Goal: Use online tool/utility: Use online tool/utility

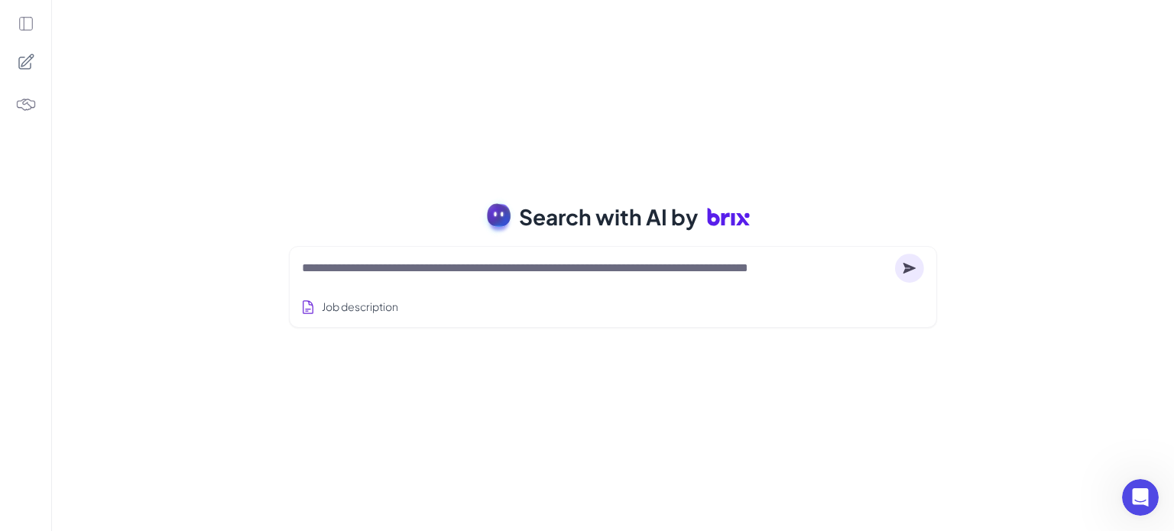
click at [31, 103] on img at bounding box center [25, 104] width 21 height 21
click at [24, 21] on icon at bounding box center [25, 24] width 13 height 13
click at [410, 306] on div "Job description" at bounding box center [613, 302] width 622 height 37
click at [360, 271] on textarea at bounding box center [595, 268] width 587 height 18
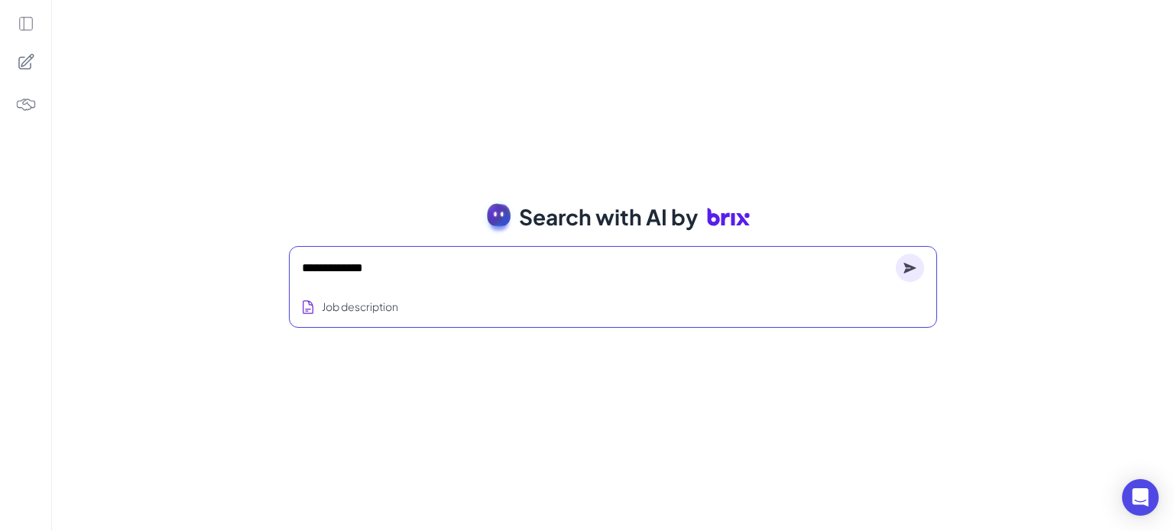
type textarea "**********"
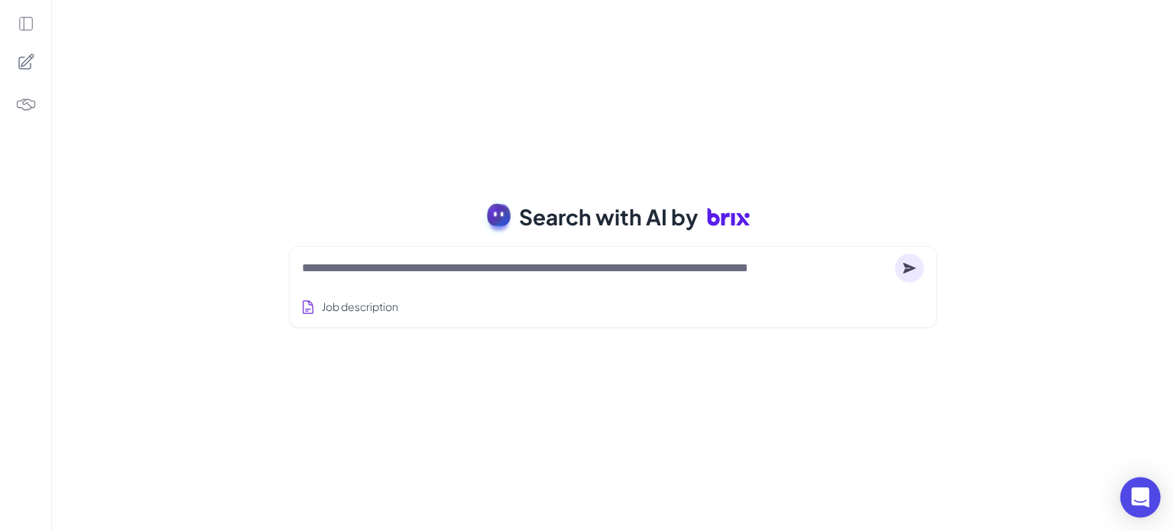
click at [1137, 496] on icon "Open Intercom Messenger" at bounding box center [1140, 498] width 18 height 20
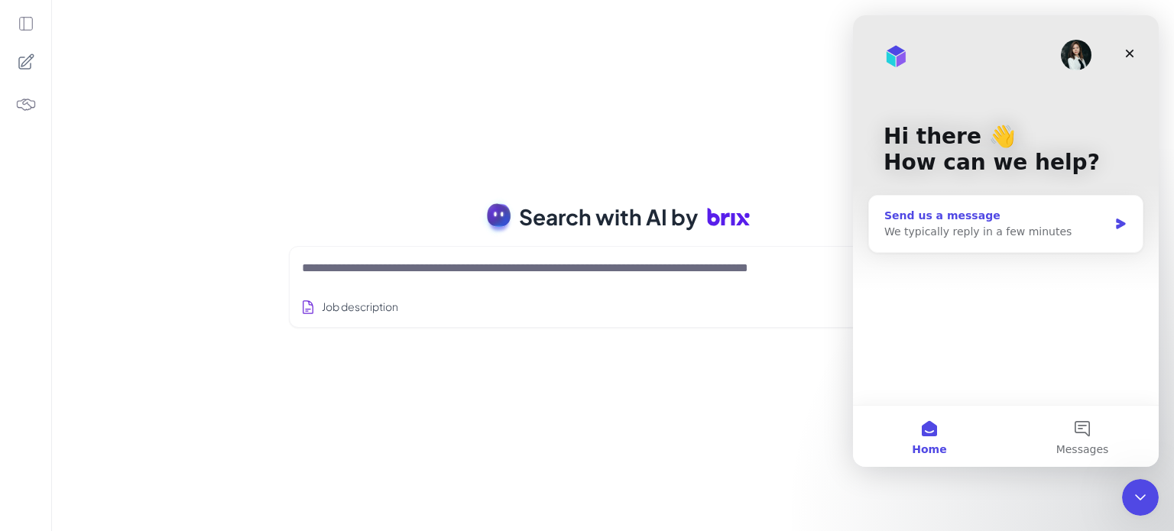
click at [965, 227] on div "We typically reply in a few minutes" at bounding box center [996, 232] width 224 height 16
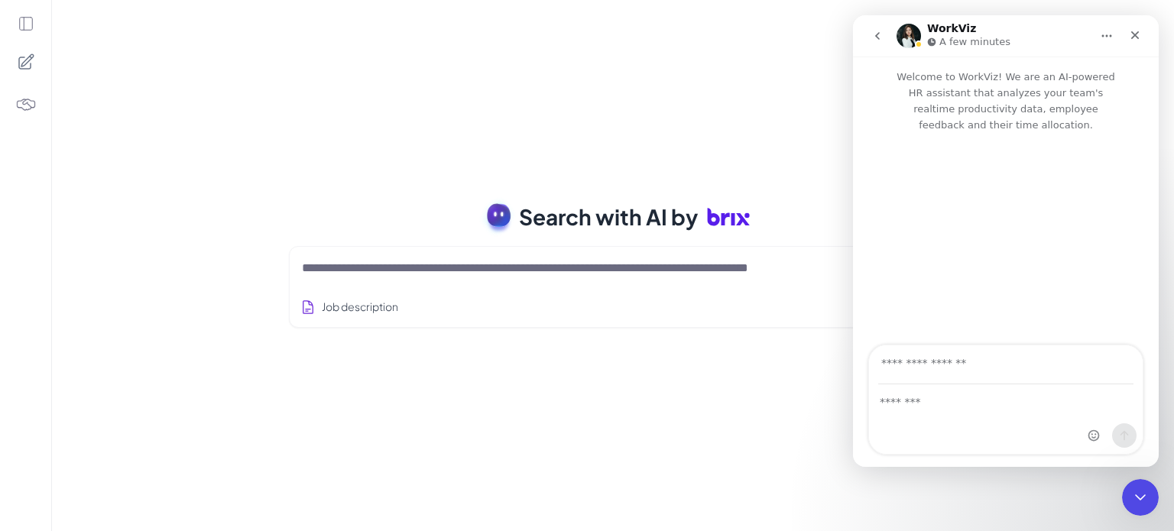
click at [171, 43] on div "Search with AI by Job description Job Titles Location Years of Experience Techn…" at bounding box center [613, 265] width 1122 height 531
drag, startPoint x: 775, startPoint y: 217, endPoint x: 670, endPoint y: 209, distance: 105.8
click at [670, 209] on div "Search with AI by" at bounding box center [613, 217] width 685 height 43
click at [553, 218] on span "Search with AI by" at bounding box center [608, 217] width 179 height 32
drag, startPoint x: 553, startPoint y: 218, endPoint x: 758, endPoint y: 222, distance: 204.9
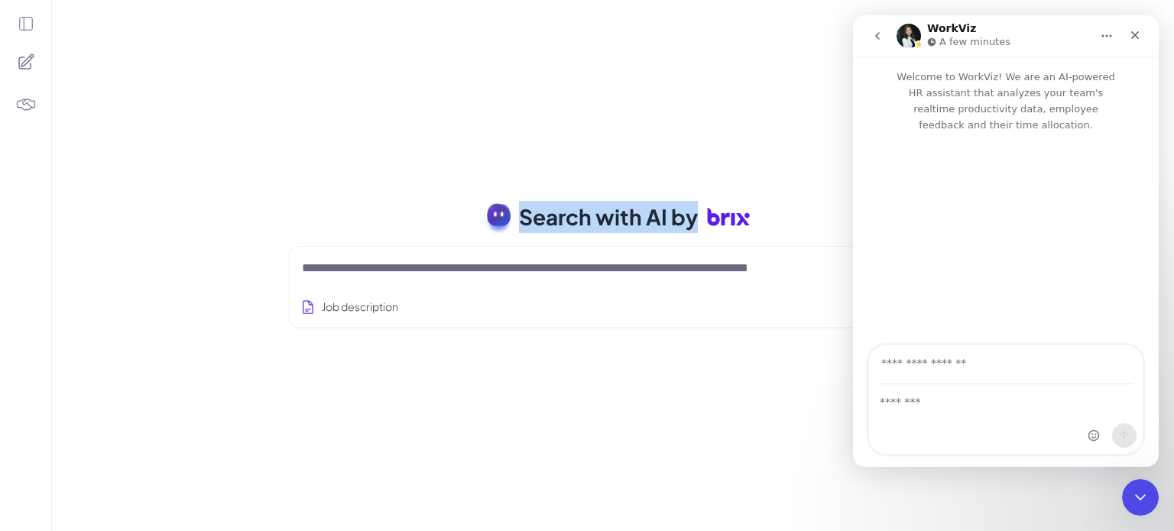
click at [758, 222] on div "Search with AI by" at bounding box center [613, 217] width 685 height 43
click at [770, 213] on div "Search with AI by" at bounding box center [613, 217] width 685 height 43
copy h1 "Search with AI by"
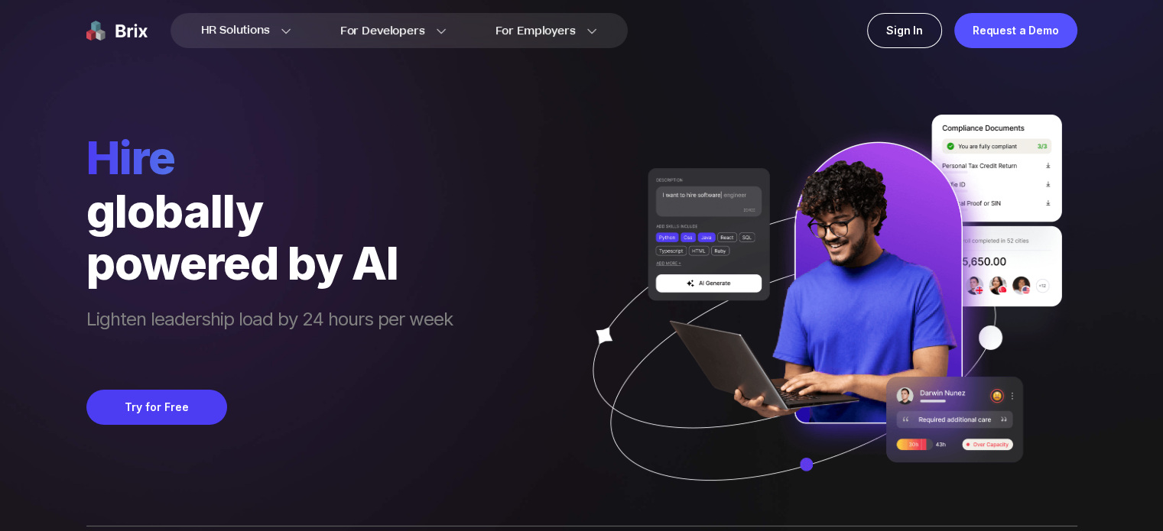
click at [128, 29] on img at bounding box center [116, 30] width 61 height 35
